Goal: Task Accomplishment & Management: Manage account settings

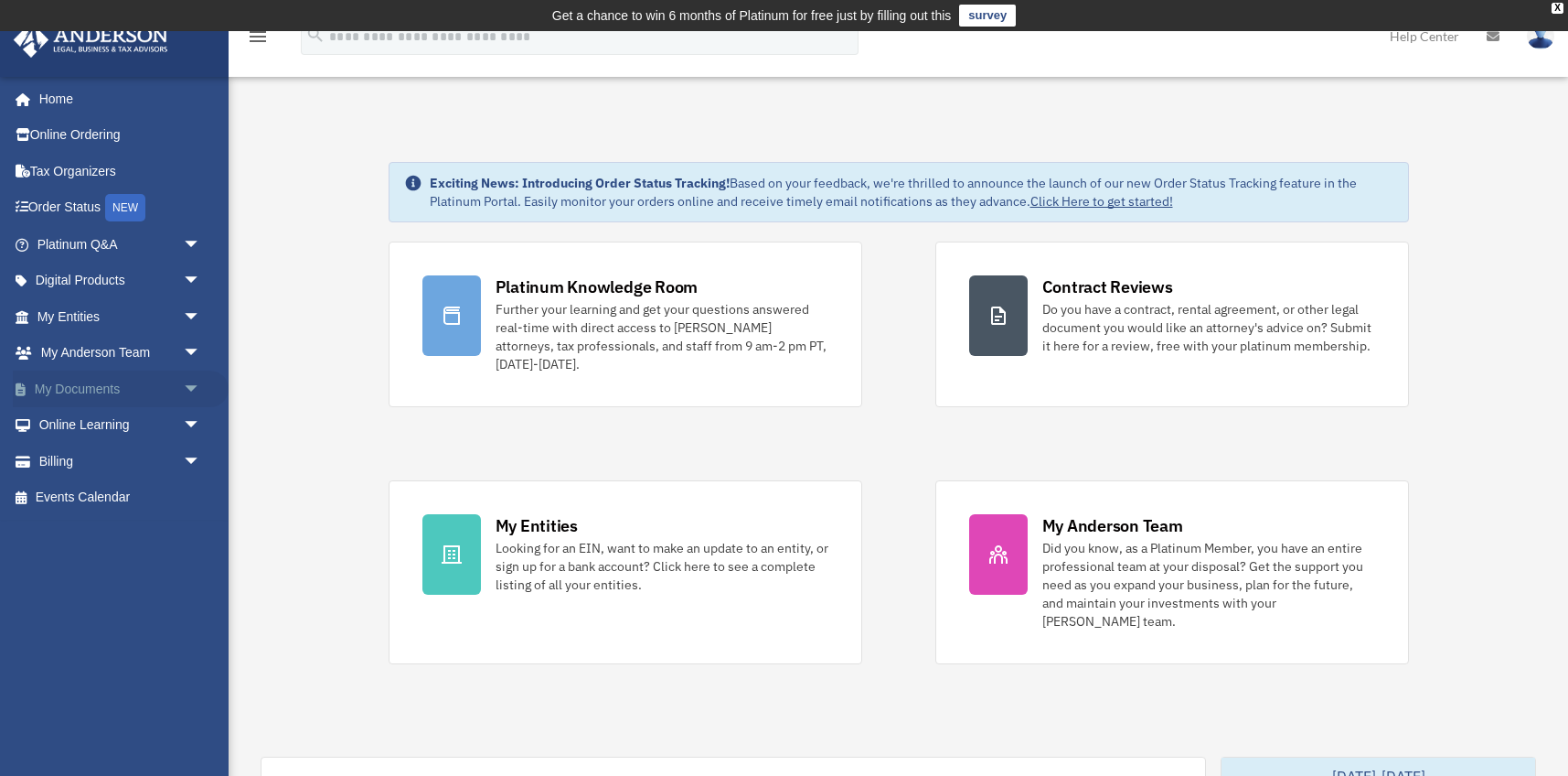
click at [189, 383] on span "arrow_drop_down" at bounding box center [200, 390] width 37 height 38
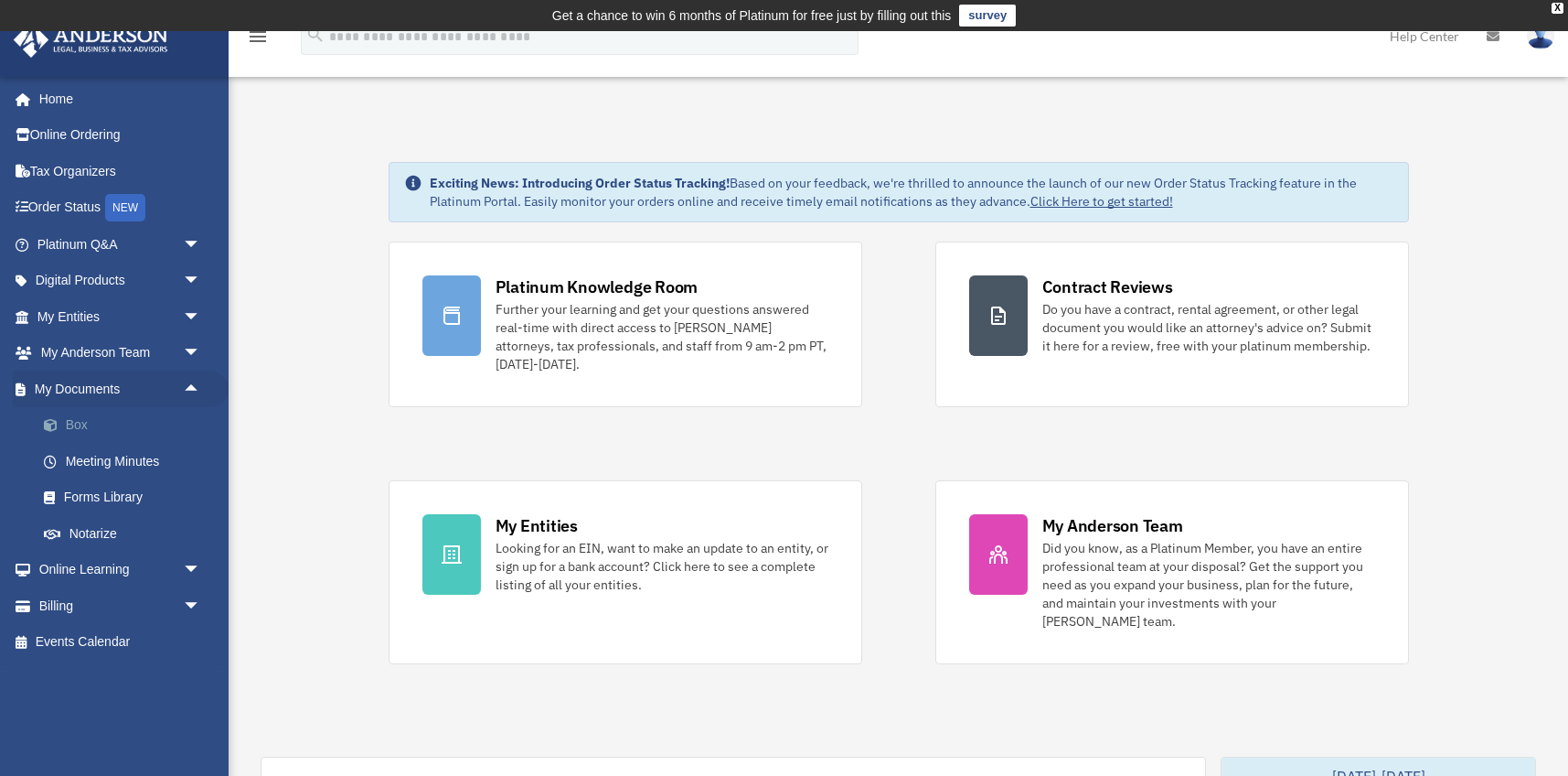
click at [82, 420] on link "Box" at bounding box center [128, 425] width 203 height 37
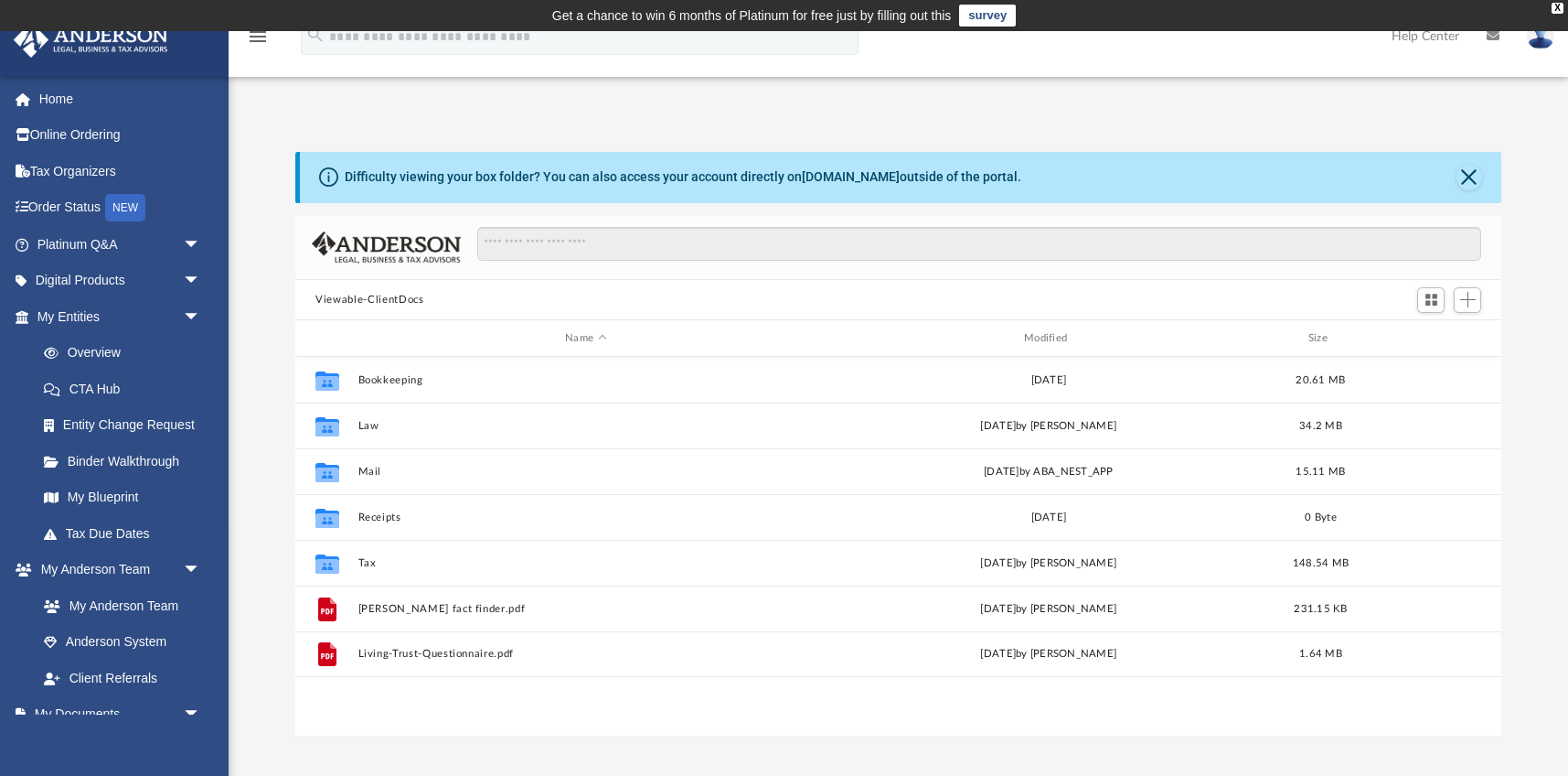
scroll to position [416, 1205]
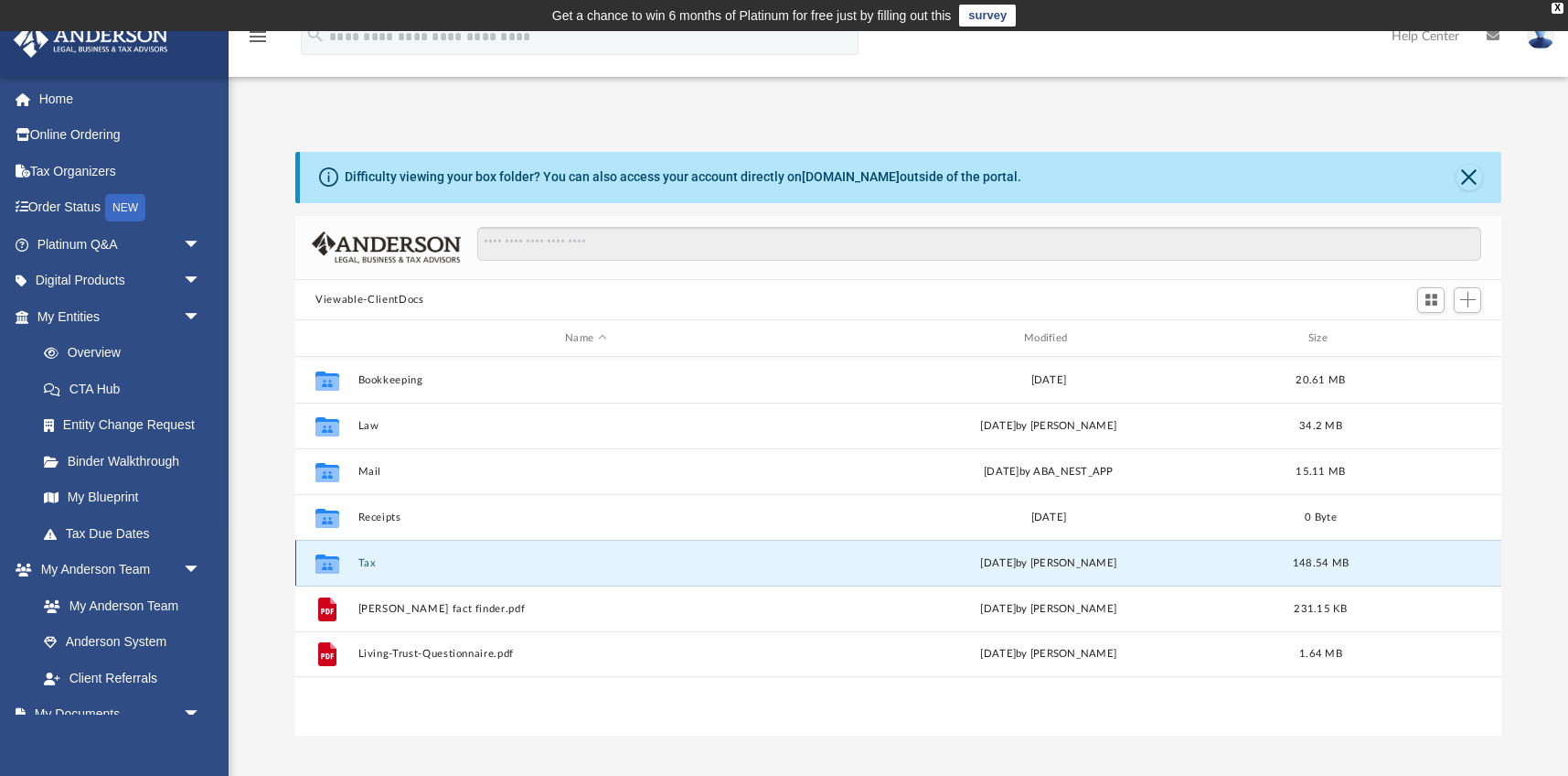
click at [359, 560] on button "Tax" at bounding box center [586, 564] width 456 height 12
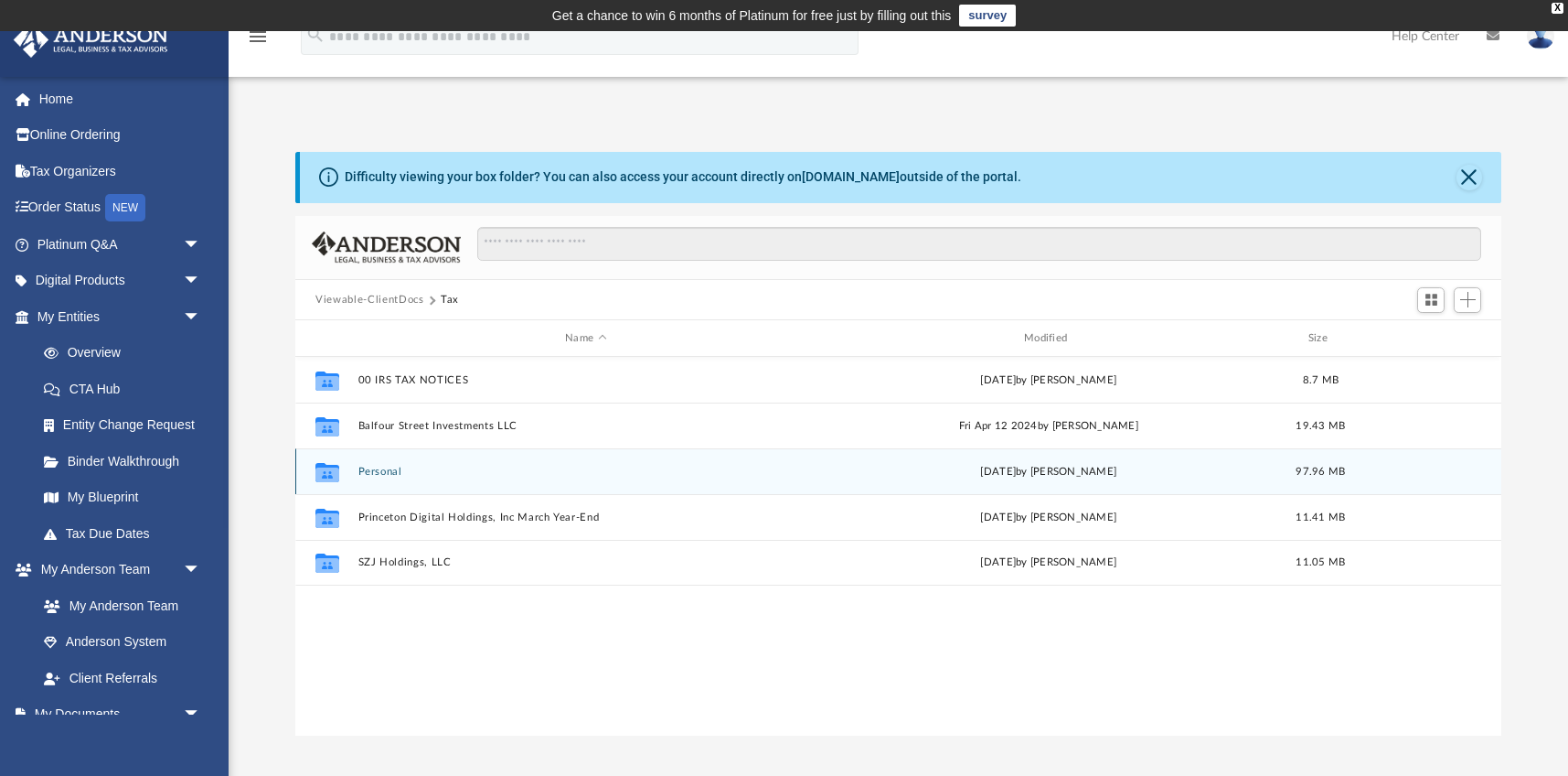
click at [384, 472] on button "Personal" at bounding box center [586, 472] width 456 height 12
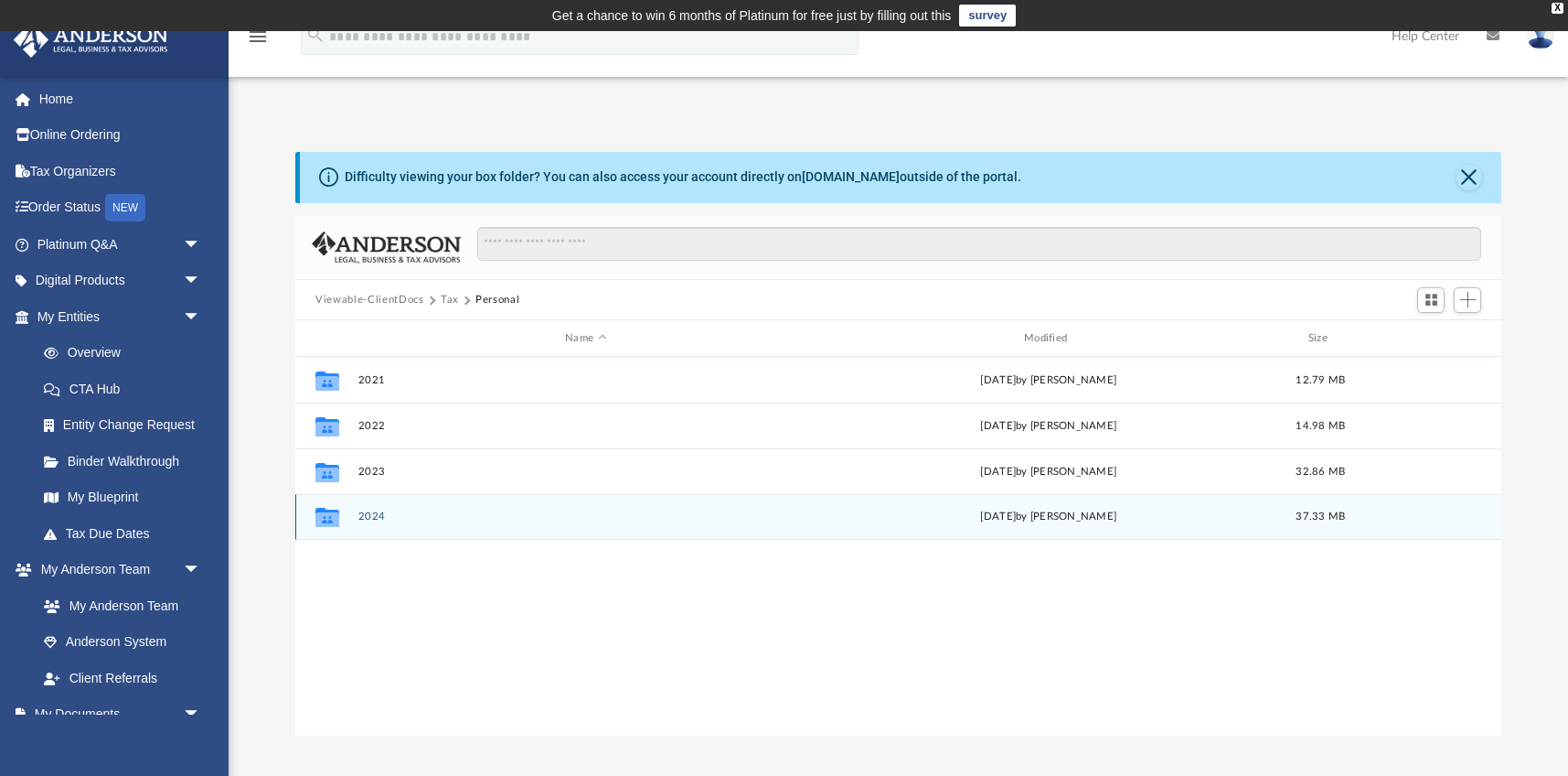
click at [372, 523] on button "2024" at bounding box center [586, 518] width 456 height 12
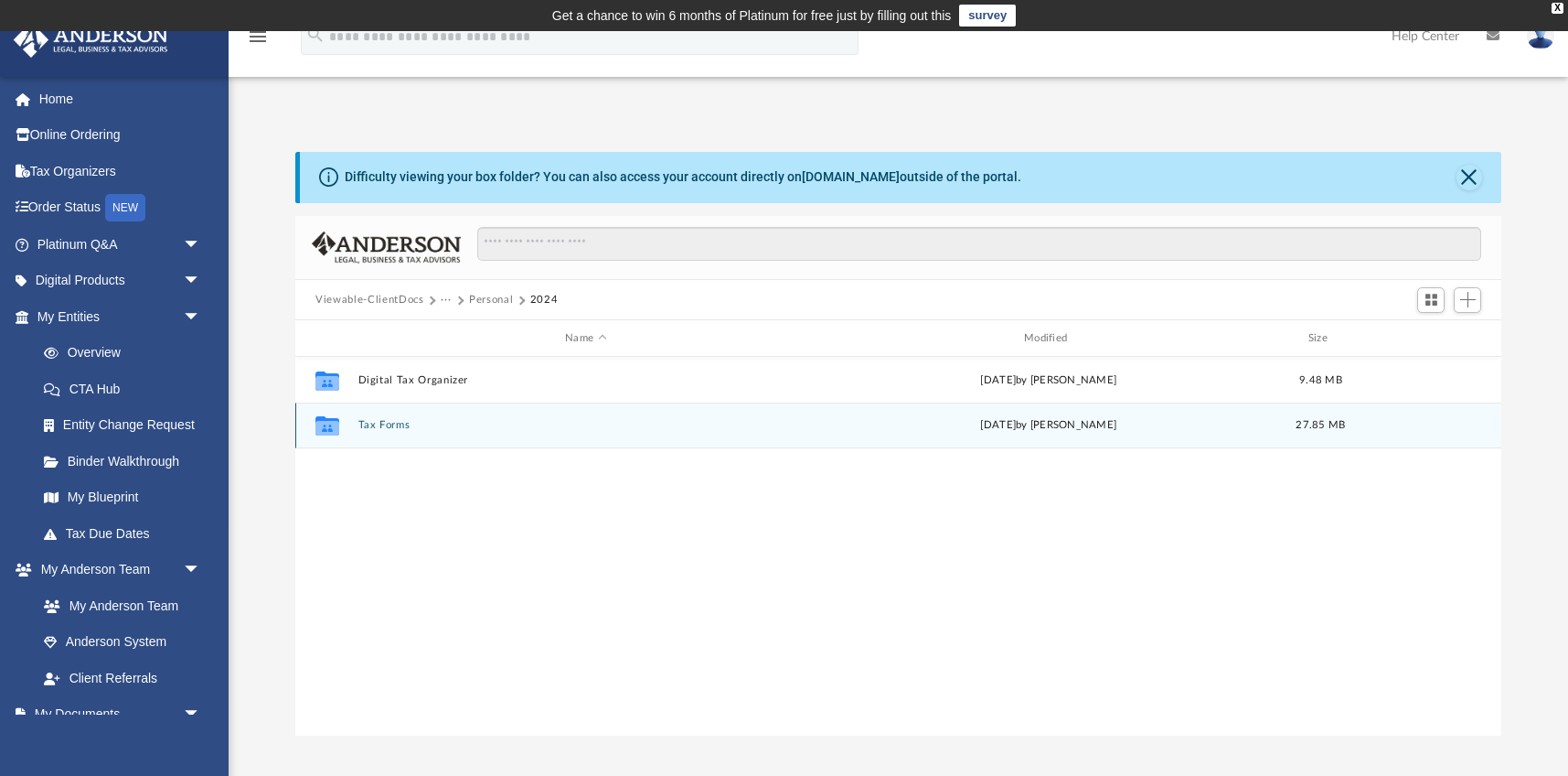
click at [396, 426] on button "Tax Forms" at bounding box center [586, 426] width 456 height 12
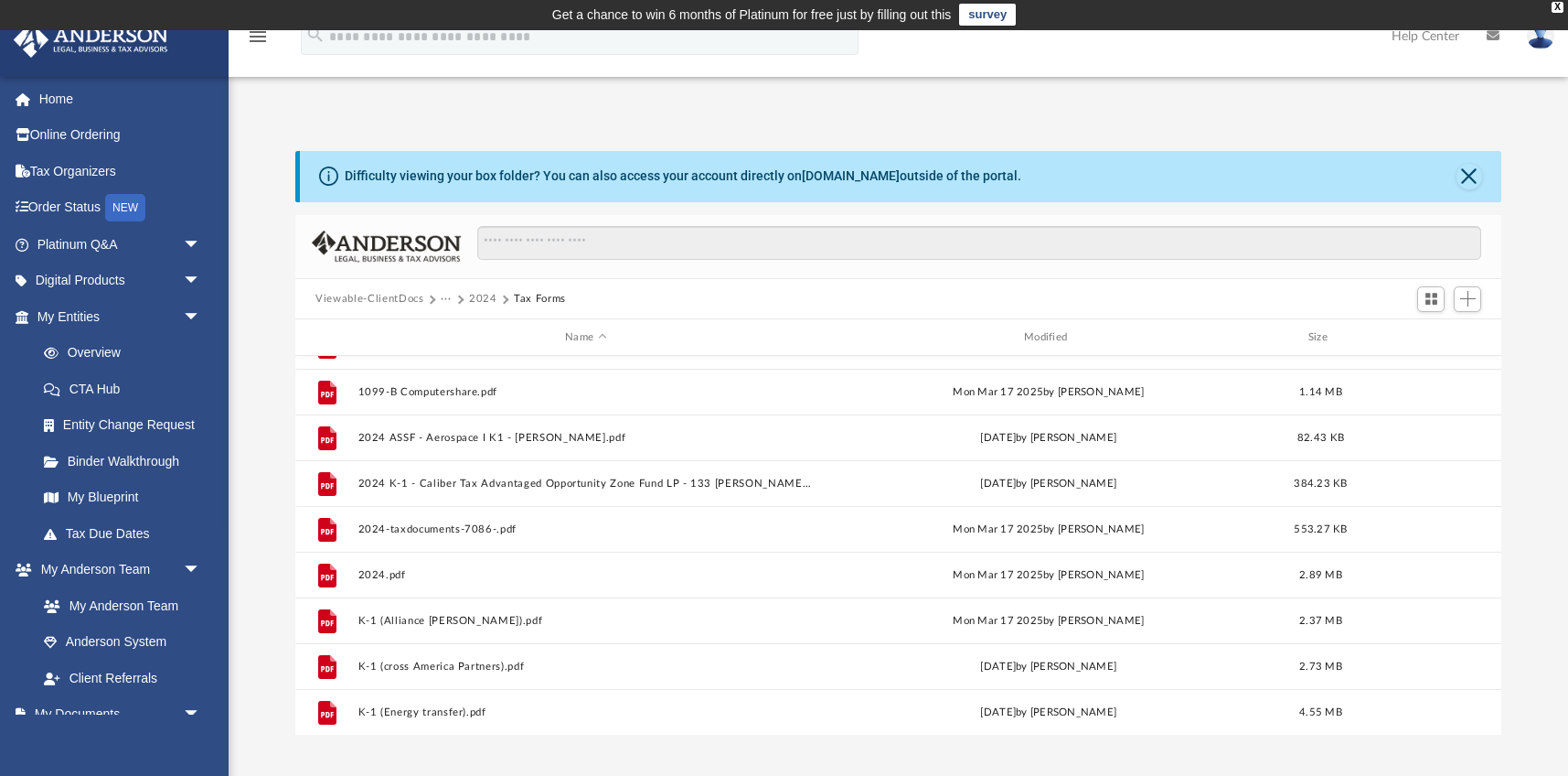
scroll to position [0, 0]
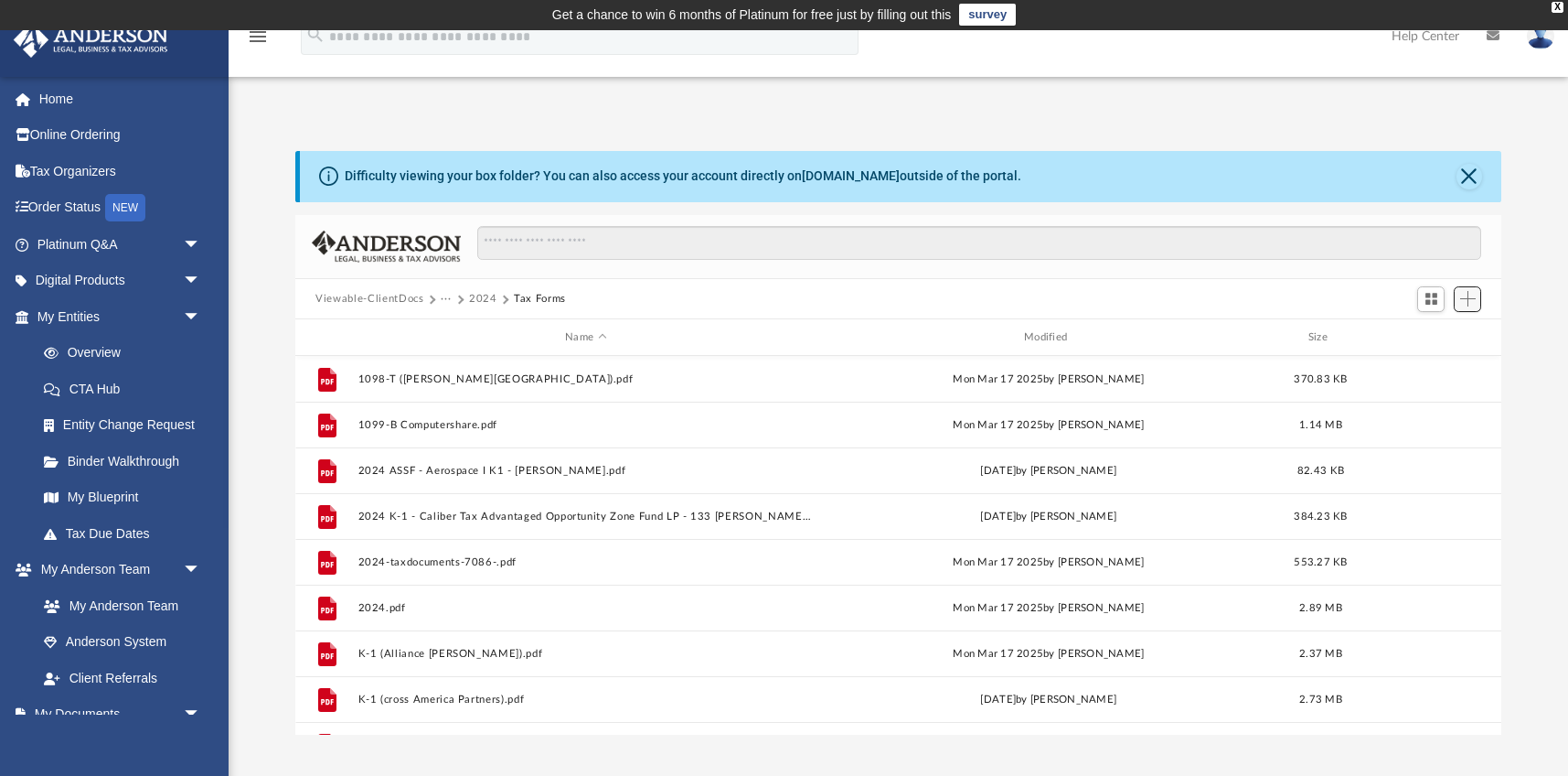
click at [1472, 298] on span "Add" at bounding box center [1468, 299] width 16 height 16
click at [1424, 338] on li "Upload" at bounding box center [1441, 336] width 59 height 19
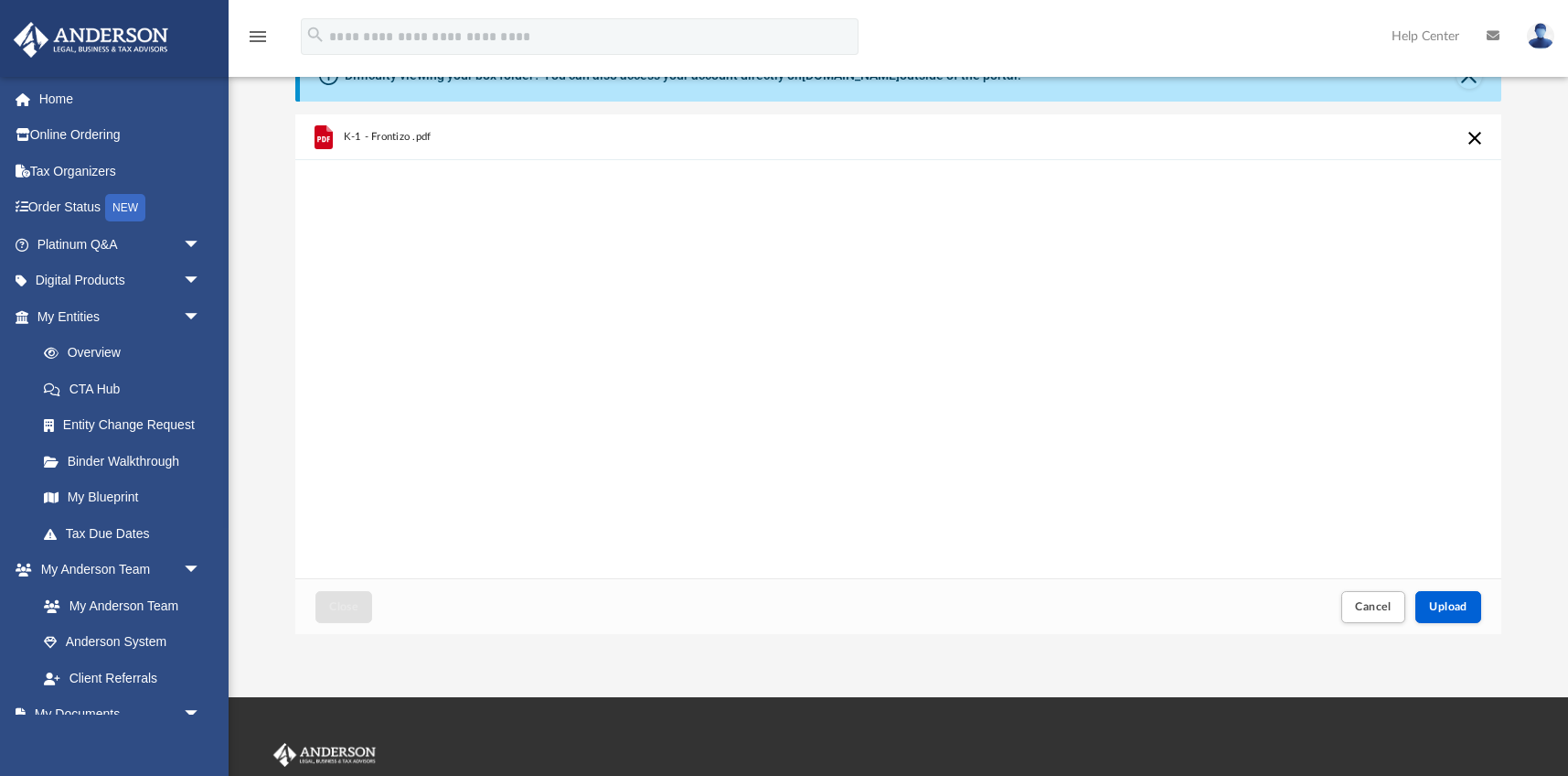
scroll to position [113, 0]
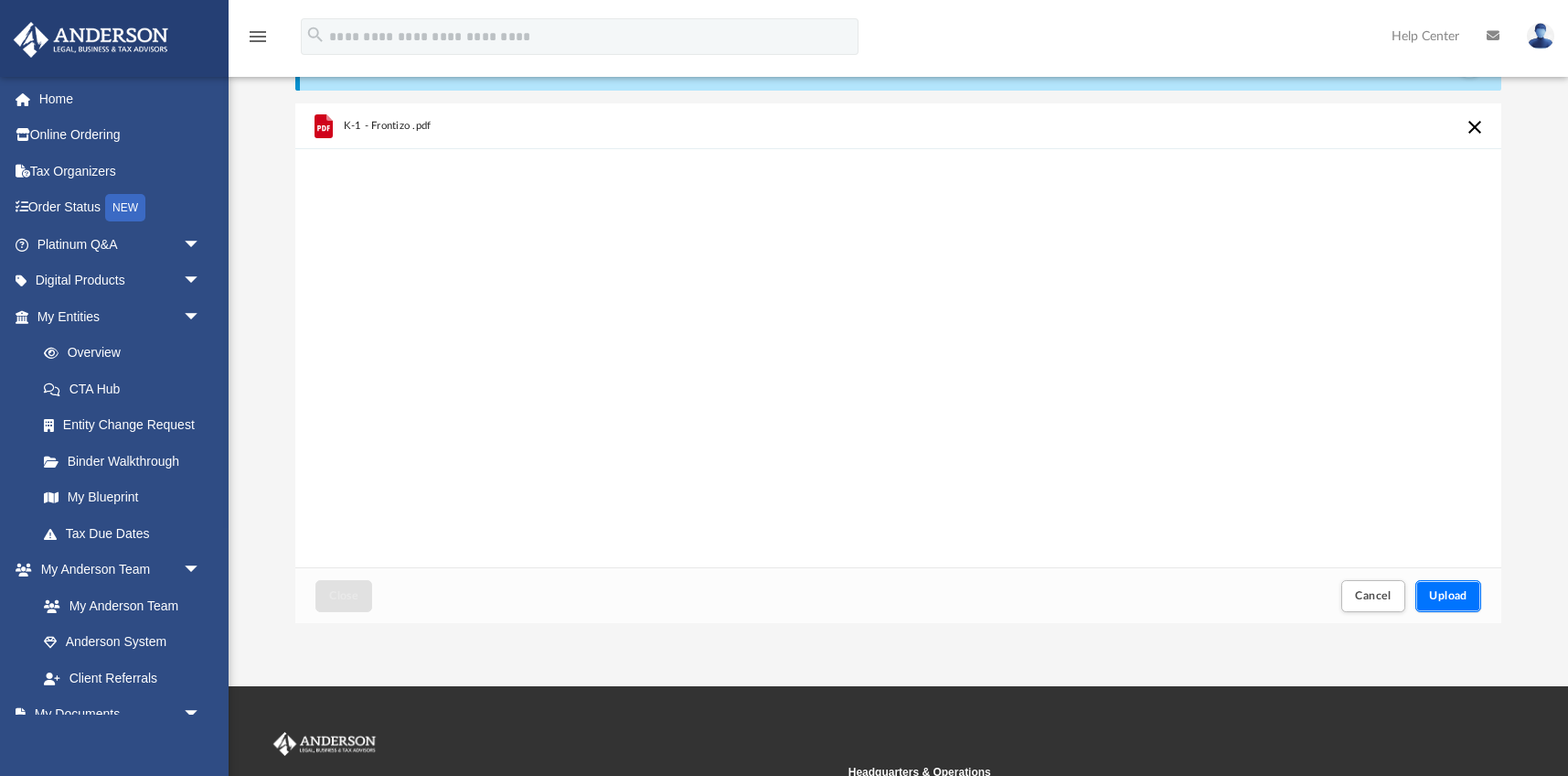
click at [1440, 601] on span "Upload" at bounding box center [1448, 595] width 39 height 11
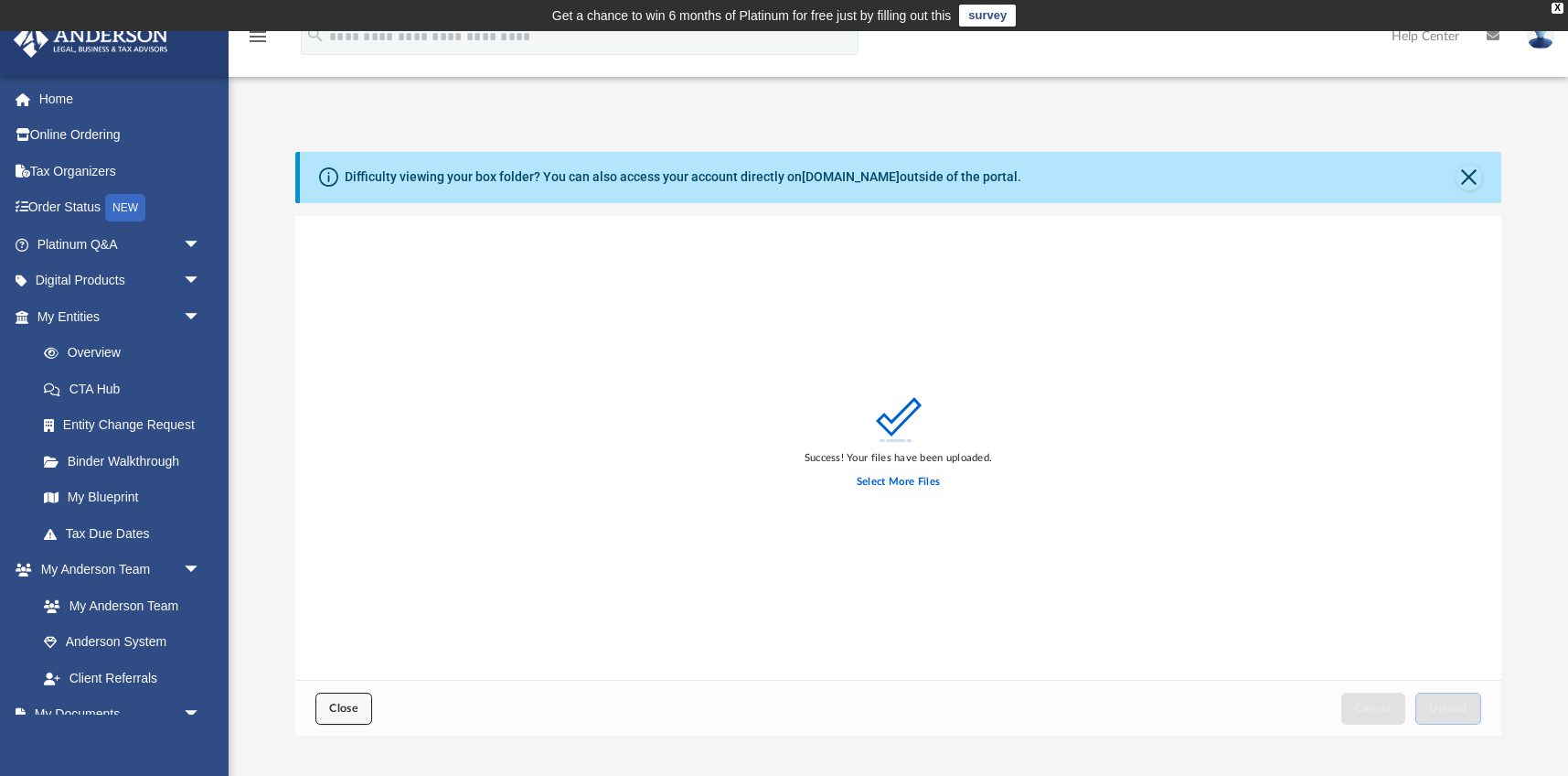
click at [334, 703] on span "Close" at bounding box center [343, 708] width 29 height 11
